Goal: Task Accomplishment & Management: Manage account settings

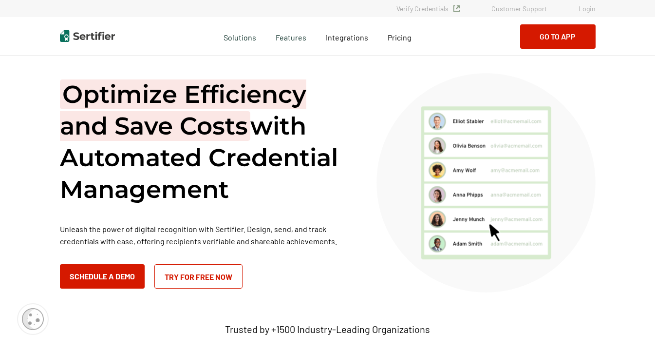
click at [594, 9] on link "Login" at bounding box center [586, 8] width 17 height 8
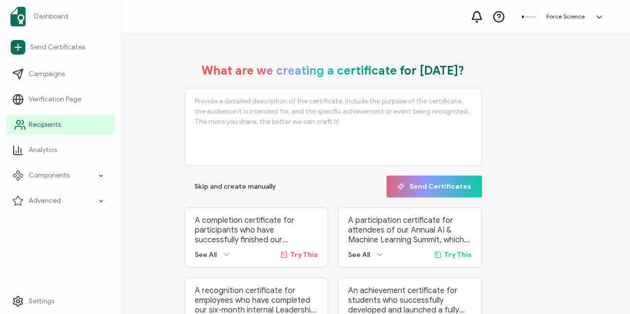
click at [34, 124] on span "Recipients" at bounding box center [45, 125] width 32 height 10
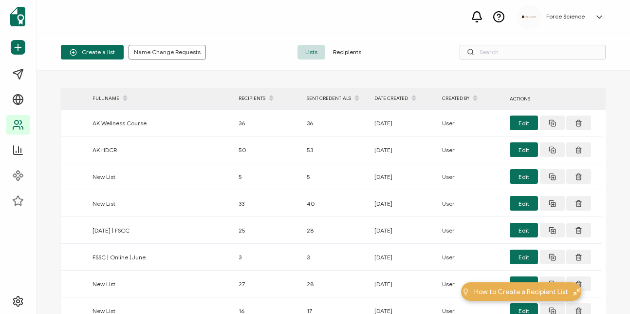
click at [346, 52] on span "Recipients" at bounding box center [347, 52] width 44 height 15
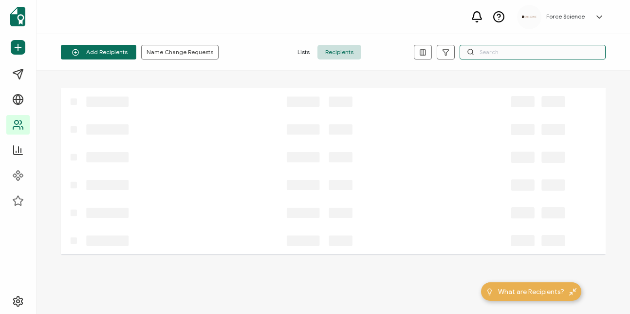
click at [524, 52] on input "text" at bounding box center [533, 52] width 146 height 15
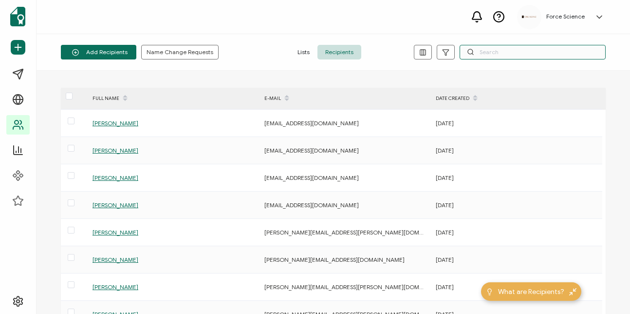
paste input "t.munn@pawpaw.net"
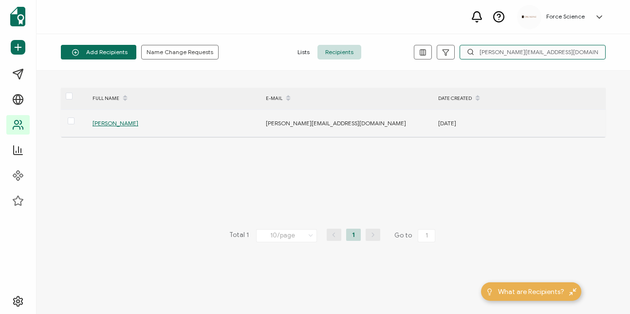
type input "t.munn@pawpaw.net"
click at [112, 126] on span "Timothy Munn" at bounding box center [116, 122] width 46 height 7
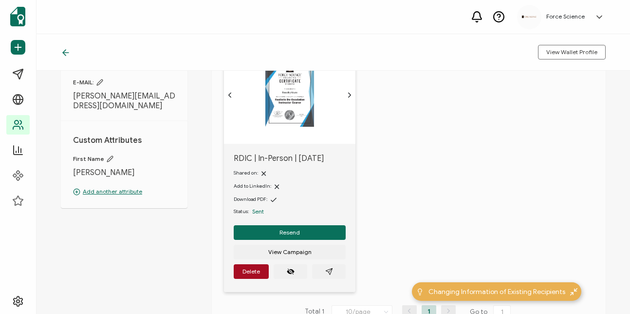
scroll to position [82, 0]
